Goal: Task Accomplishment & Management: Manage account settings

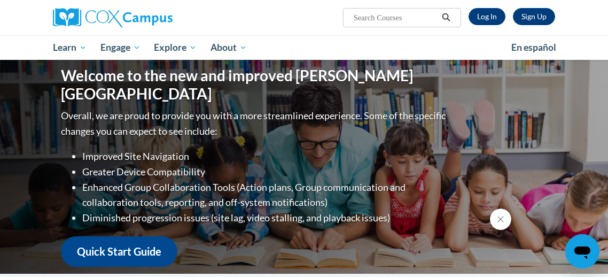
click at [501, 219] on icon "Close message from company" at bounding box center [500, 219] width 5 height 5
click at [501, 219] on div "Welcome to the new and improved Cox Campus Overall, we are proud to provide you…" at bounding box center [304, 167] width 519 height 214
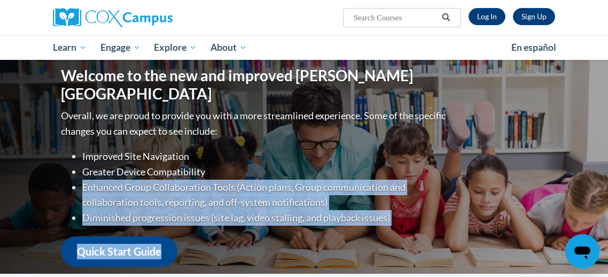
drag, startPoint x: 11, startPoint y: 10, endPoint x: 491, endPoint y: 199, distance: 516.0
click at [491, 199] on div "Welcome to the new and improved Cox Campus Overall, we are proud to provide you…" at bounding box center [304, 167] width 519 height 214
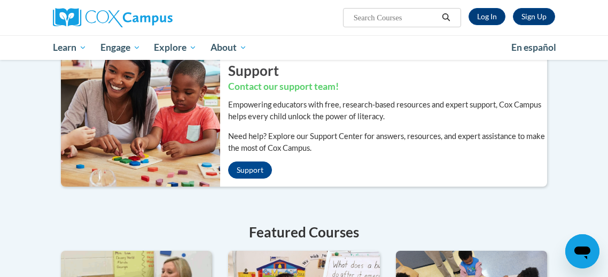
scroll to position [232, 0]
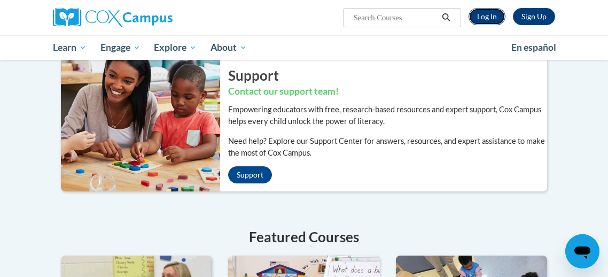
click at [491, 16] on link "Log In" at bounding box center [487, 16] width 37 height 17
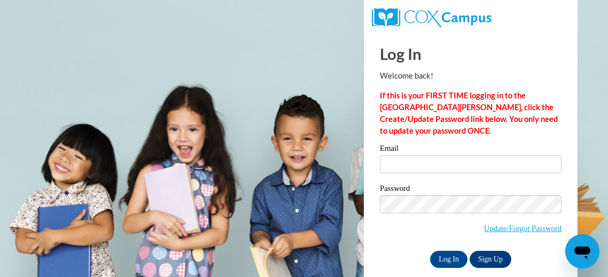
scroll to position [13, 0]
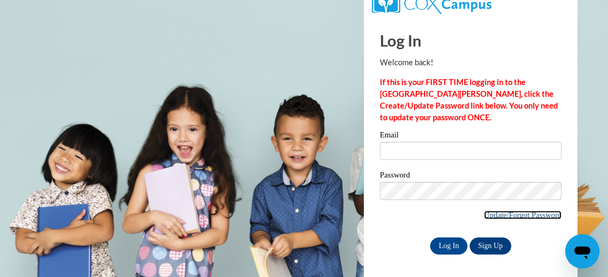
click at [499, 211] on link "Update/Forgot Password" at bounding box center [523, 215] width 78 height 9
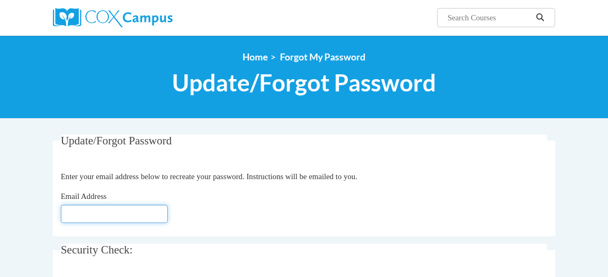
click at [105, 208] on input "Email Address" at bounding box center [114, 214] width 107 height 18
type input "butterfly07279@gmail.com"
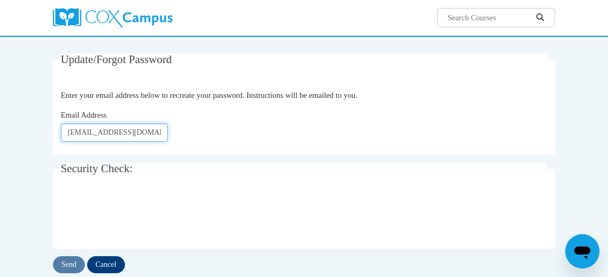
scroll to position [81, 0]
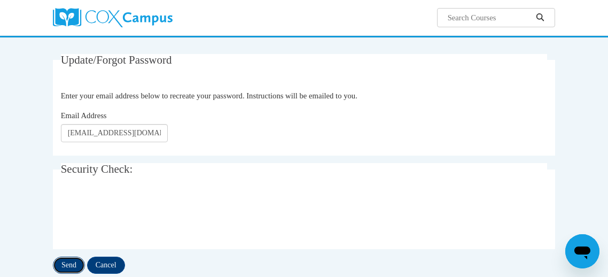
click at [68, 262] on input "Send" at bounding box center [69, 265] width 32 height 17
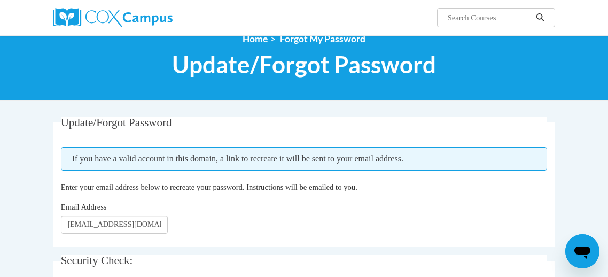
scroll to position [16, 0]
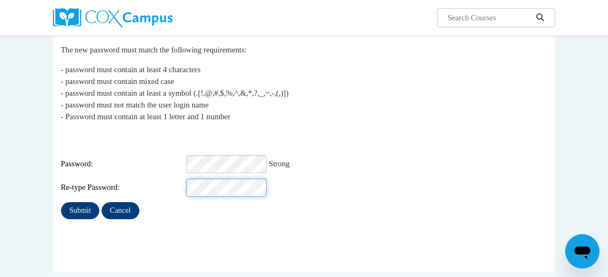
scroll to position [101, 0]
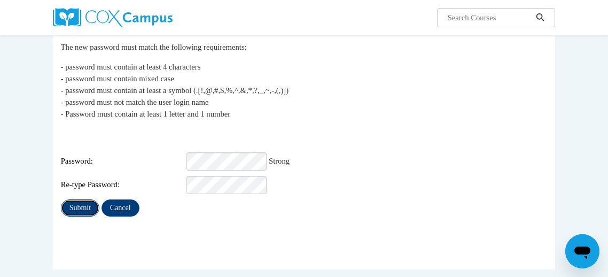
click at [72, 201] on input "Submit" at bounding box center [80, 207] width 38 height 17
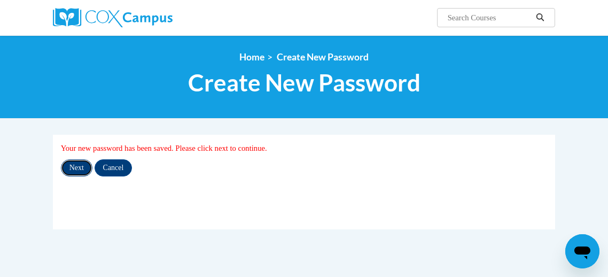
click at [76, 171] on input "Next" at bounding box center [77, 167] width 32 height 17
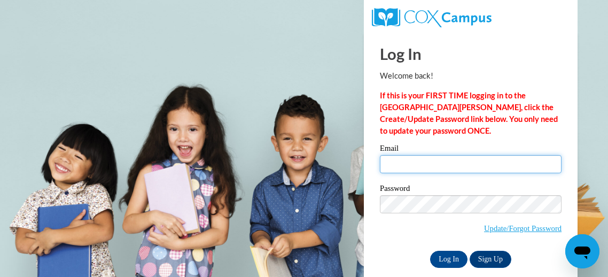
click at [413, 158] on input "Email" at bounding box center [471, 164] width 182 height 18
type input "[EMAIL_ADDRESS][DOMAIN_NAME]"
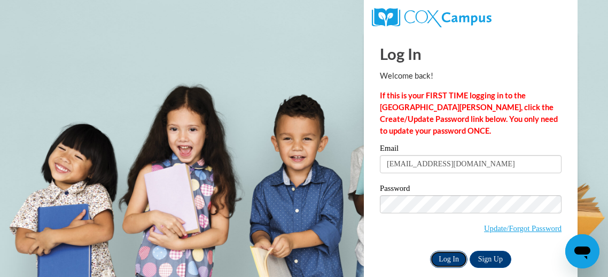
click at [439, 258] on input "Log In" at bounding box center [448, 259] width 37 height 17
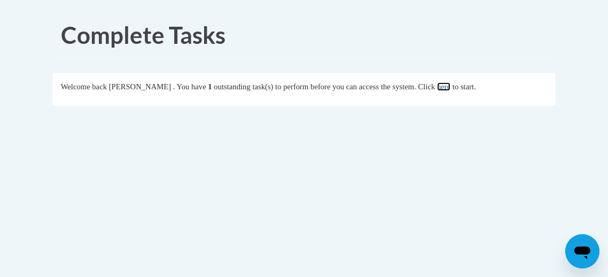
click at [451, 87] on link "here" at bounding box center [443, 86] width 13 height 9
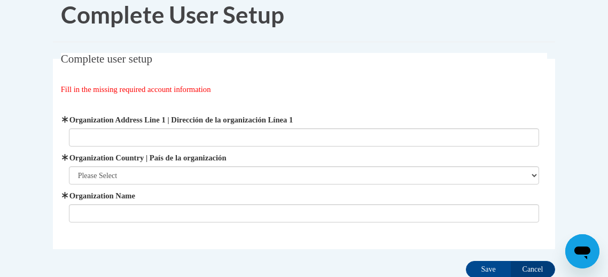
scroll to position [16, 0]
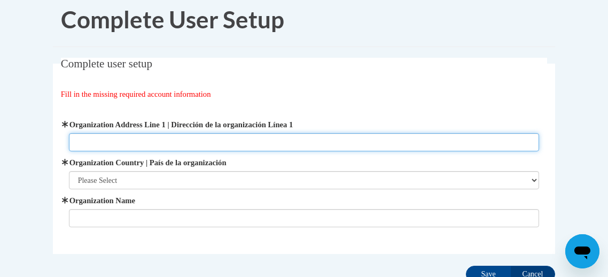
click at [339, 145] on input "Organization Address Line 1 | Dirección de la organización Línea 1" at bounding box center [304, 142] width 471 height 18
type input "[STREET_ADDRESS]"
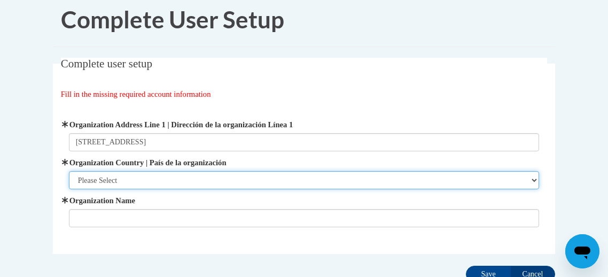
click at [286, 186] on select "Please Select United States | Estados Unidos Outside of the United States | Fue…" at bounding box center [304, 180] width 471 height 18
select select "ad49bcad-a171-4b2e-b99c-48b446064914"
click at [69, 171] on select "Please Select United States | Estados Unidos Outside of the United States | Fue…" at bounding box center [304, 180] width 471 height 18
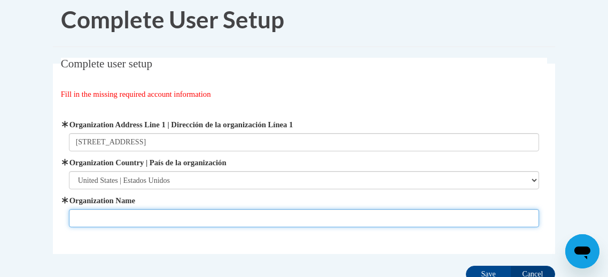
click at [249, 214] on input "Organization Name" at bounding box center [304, 218] width 471 height 18
type input "Auntie's Summer Camp"
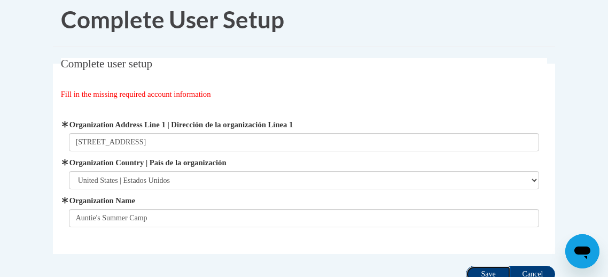
click at [475, 269] on input "Save" at bounding box center [488, 274] width 45 height 17
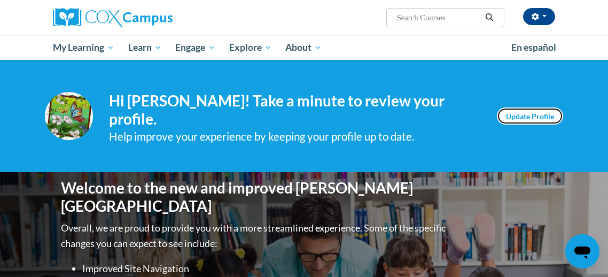
click at [539, 119] on link "Update Profile" at bounding box center [530, 115] width 66 height 17
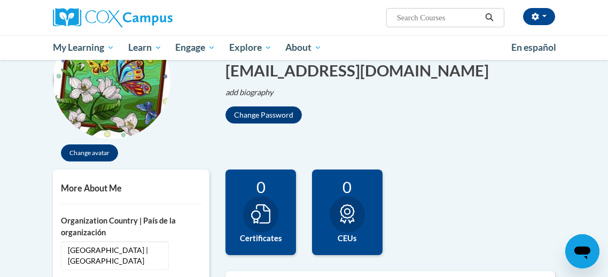
scroll to position [141, 0]
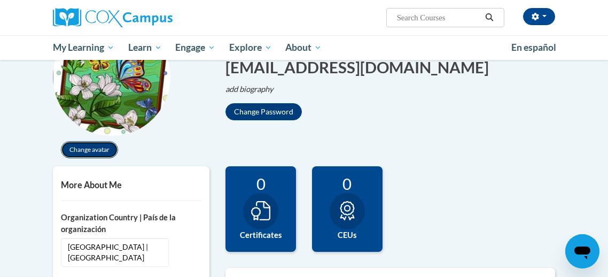
click at [92, 149] on button "Change avatar" at bounding box center [89, 149] width 57 height 17
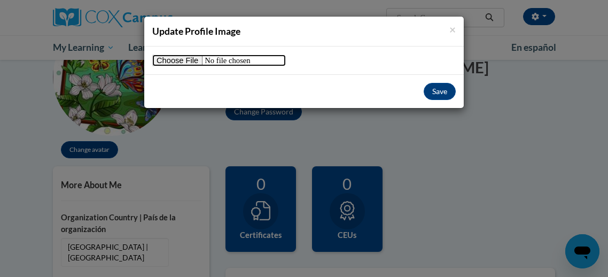
click at [188, 58] on input "file" at bounding box center [219, 61] width 134 height 12
type input "C:\fakepath\Butterfliesandflowers.png"
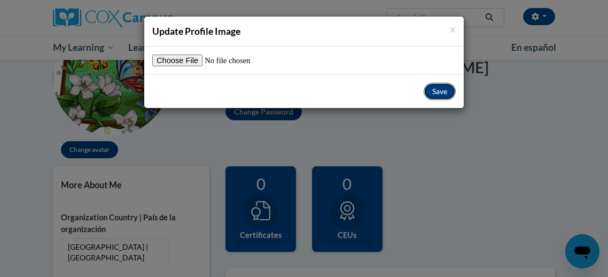
click at [438, 92] on button "Save" at bounding box center [440, 91] width 32 height 17
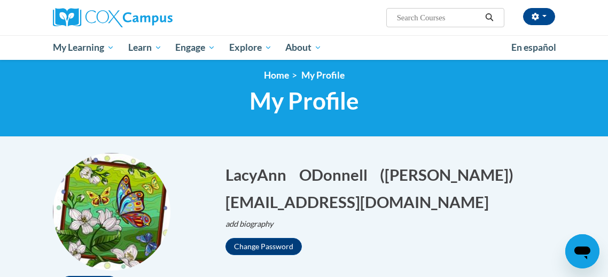
scroll to position [0, 0]
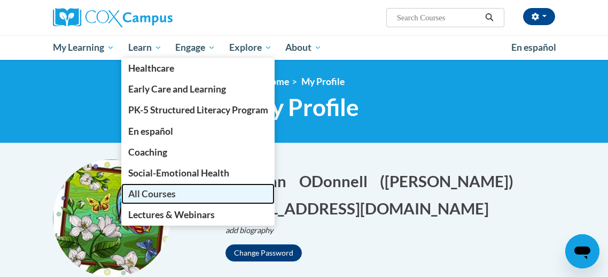
click at [169, 190] on span "All Courses" at bounding box center [152, 193] width 48 height 11
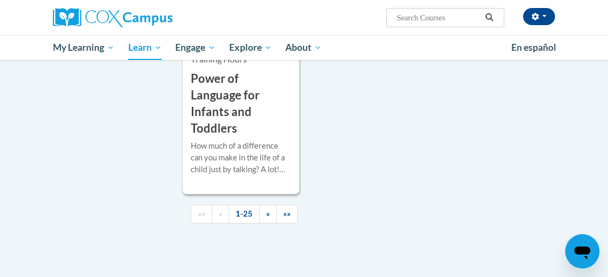
scroll to position [2881, 0]
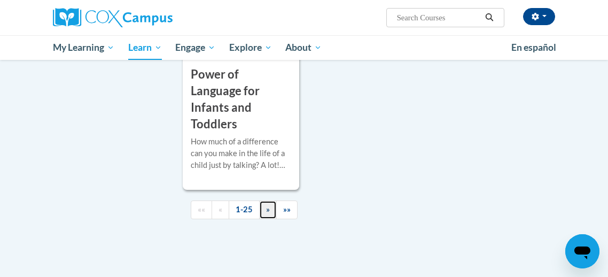
click at [264, 200] on link "»" at bounding box center [268, 209] width 18 height 19
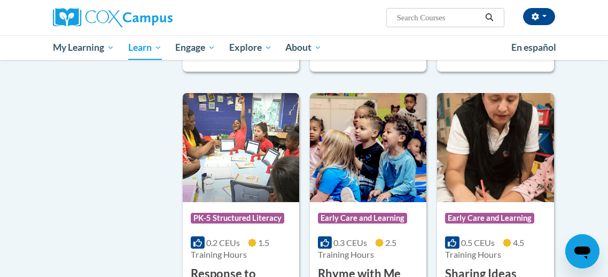
scroll to position [0, 0]
